Goal: Information Seeking & Learning: Check status

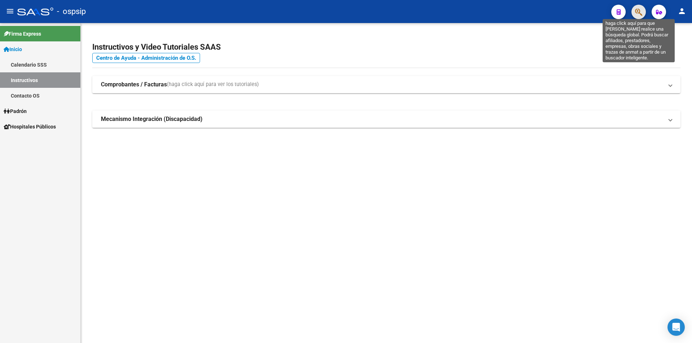
click at [641, 15] on icon "button" at bounding box center [638, 12] width 7 height 8
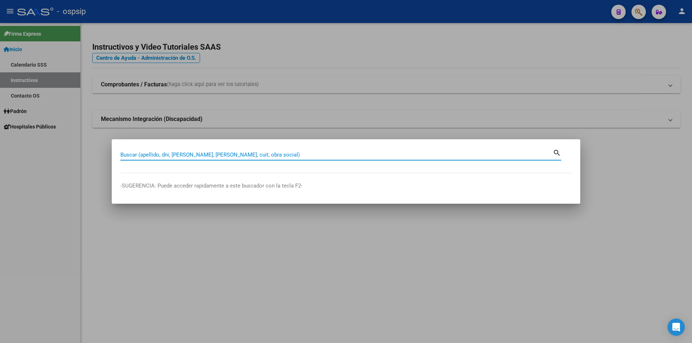
click at [260, 155] on input "Buscar (apellido, dni, [PERSON_NAME], [PERSON_NAME], cuit, obra social)" at bounding box center [336, 155] width 432 height 6
type input "40677400"
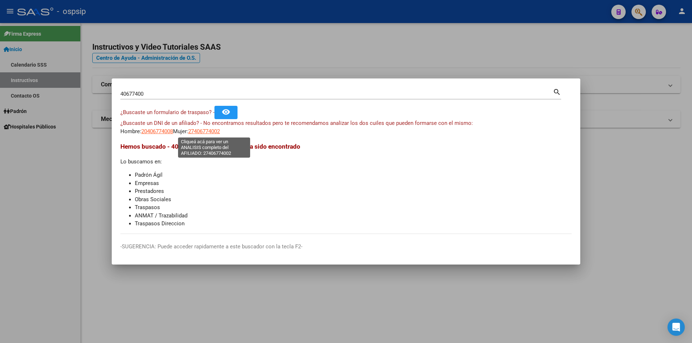
click at [211, 131] on span "27406774002" at bounding box center [204, 131] width 32 height 6
type textarea "27406774002"
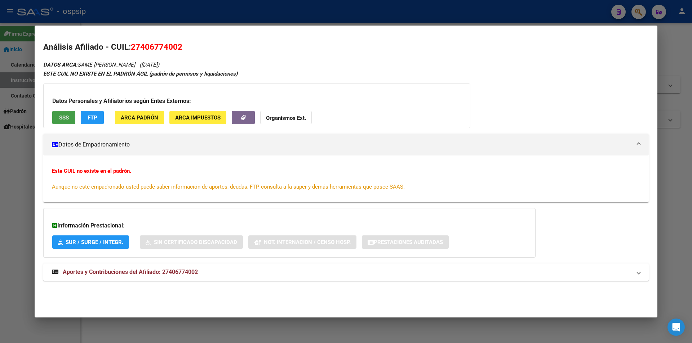
click at [65, 118] on span "SSS" at bounding box center [64, 118] width 10 height 6
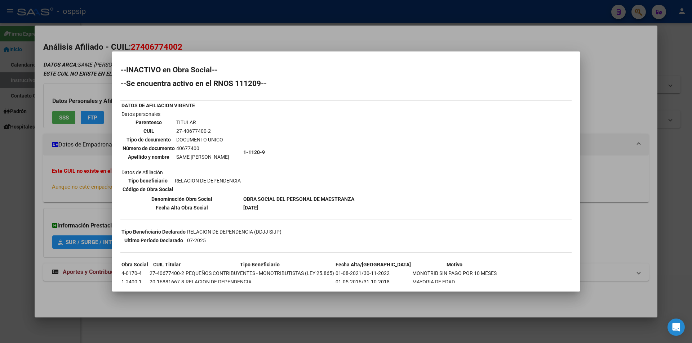
click at [385, 38] on div at bounding box center [346, 171] width 692 height 343
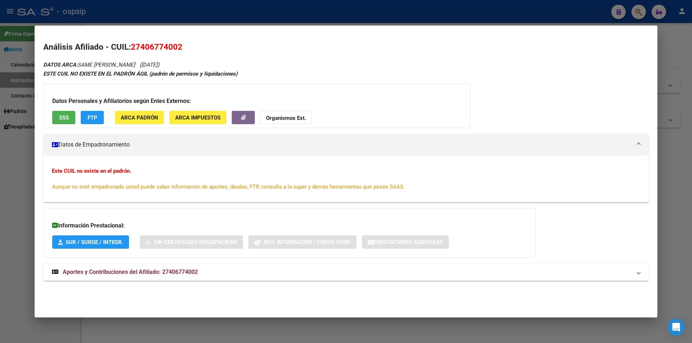
click at [167, 272] on span "Aportes y Contribuciones del Afiliado: 27406774002" at bounding box center [130, 272] width 135 height 7
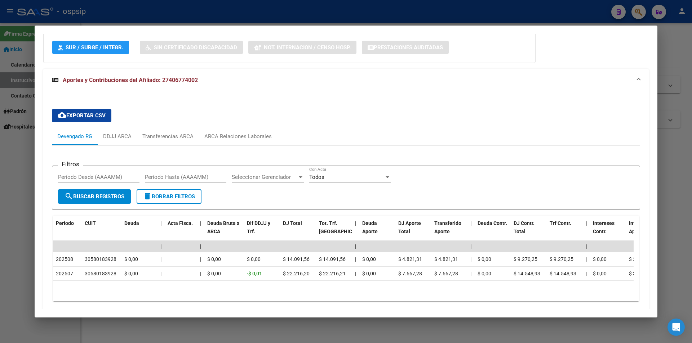
scroll to position [216, 0]
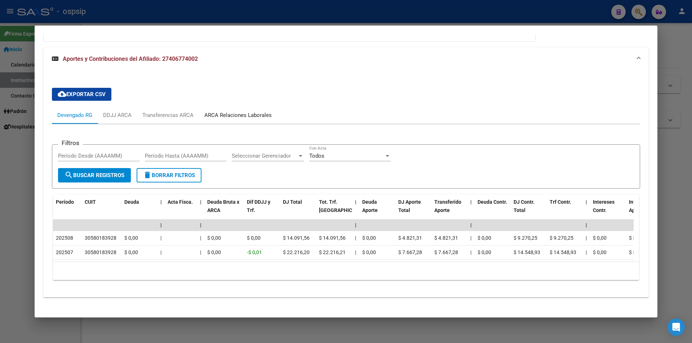
click at [243, 111] on div "ARCA Relaciones Laborales" at bounding box center [237, 115] width 67 height 8
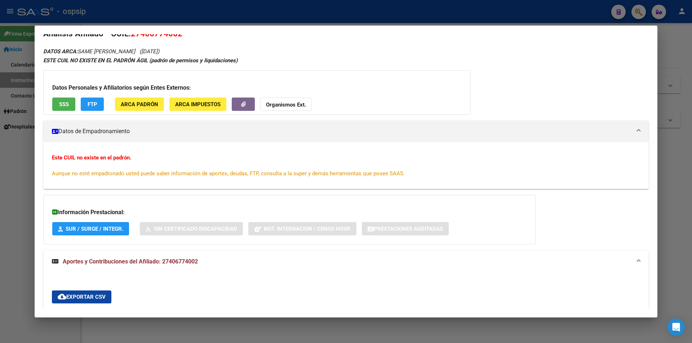
scroll to position [0, 0]
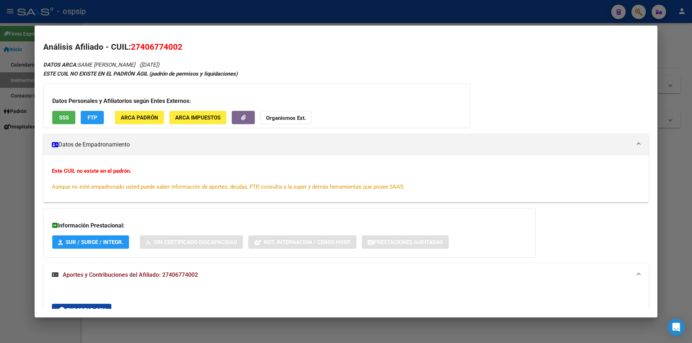
click at [65, 117] on span "SSS" at bounding box center [64, 118] width 10 height 6
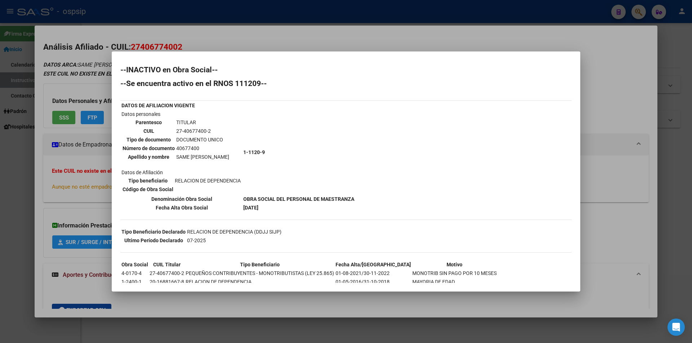
click at [325, 44] on div at bounding box center [346, 171] width 692 height 343
